Goal: Navigation & Orientation: Find specific page/section

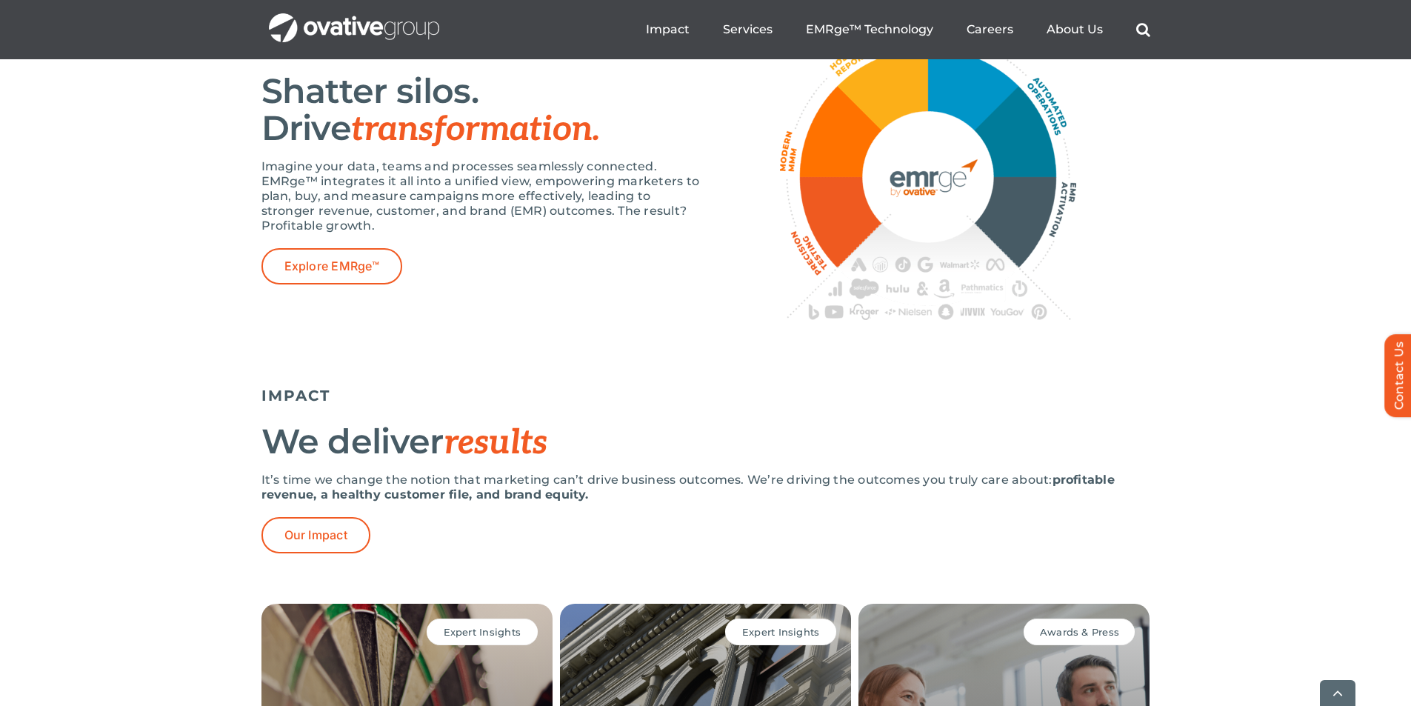
scroll to position [2831, 0]
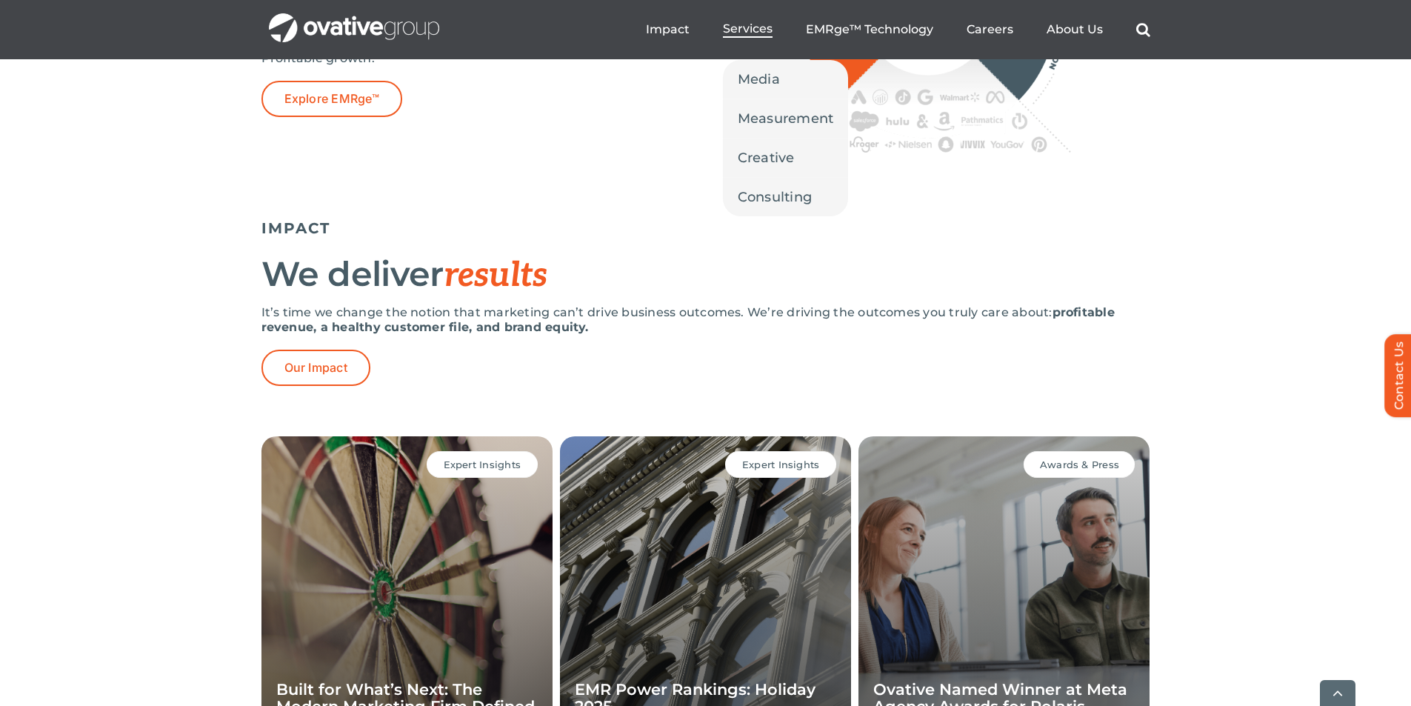
click at [761, 30] on span "Services" at bounding box center [748, 28] width 50 height 15
click at [774, 76] on span "Media" at bounding box center [759, 79] width 42 height 21
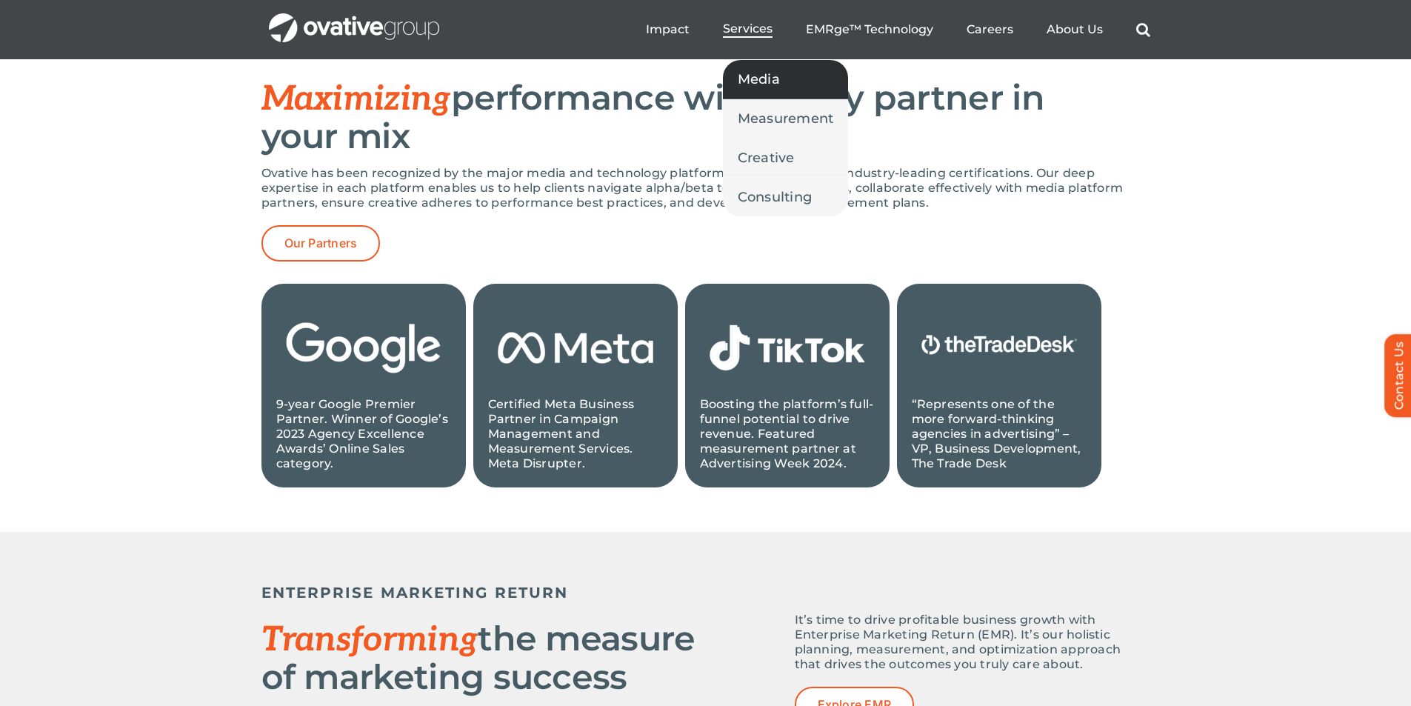
scroll to position [1266, 0]
